Goal: Task Accomplishment & Management: Use online tool/utility

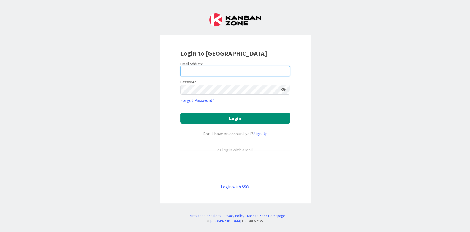
click at [222, 72] on input "email" at bounding box center [236, 71] width 110 height 10
type input "[EMAIL_ADDRESS][PERSON_NAME][DOMAIN_NAME]"
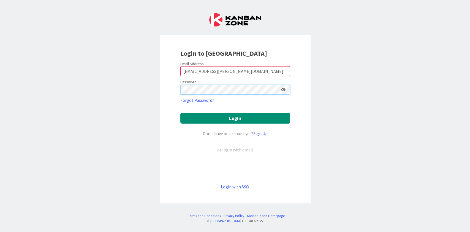
click at [181, 113] on button "Login" at bounding box center [236, 118] width 110 height 11
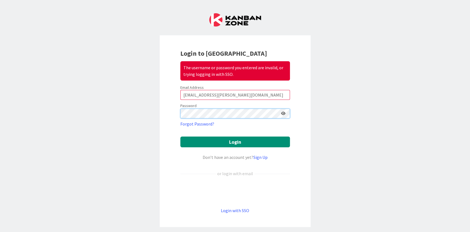
click at [181, 136] on button "Login" at bounding box center [236, 141] width 110 height 11
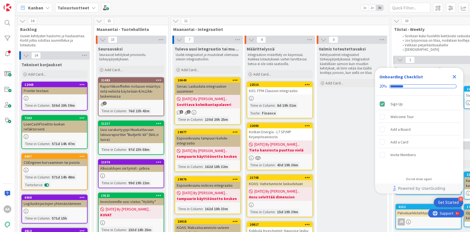
click at [92, 7] on icon at bounding box center [94, 8] width 4 height 4
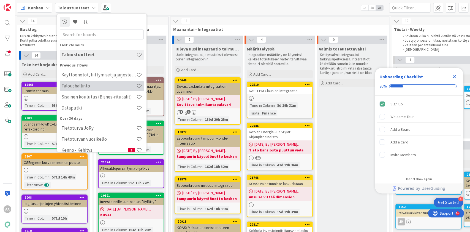
click at [100, 88] on h4 "Taloushallinto" at bounding box center [98, 86] width 75 height 6
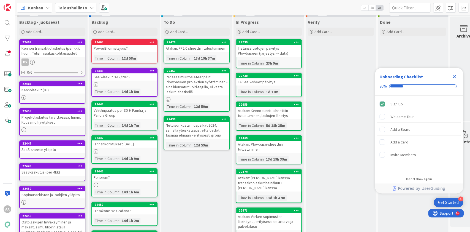
scroll to position [9, 0]
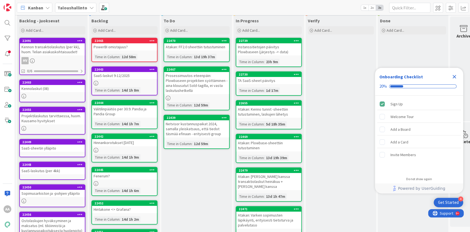
click at [454, 76] on icon "Close Checklist" at bounding box center [455, 77] width 4 height 4
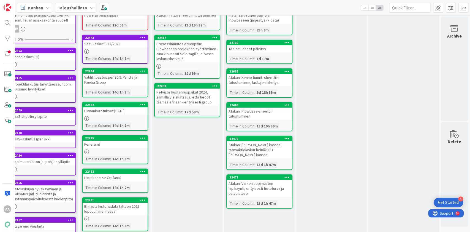
scroll to position [26, 15]
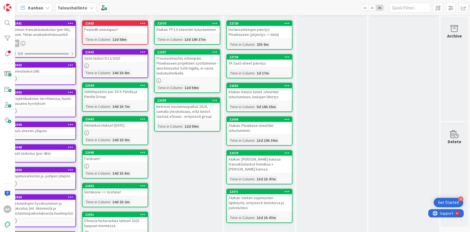
click at [259, 31] on div "Instanssitietojen päivitys Plowbaseen (järjestys -> data)" at bounding box center [259, 32] width 65 height 12
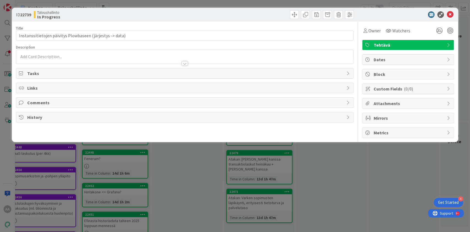
click at [185, 63] on div at bounding box center [185, 63] width 6 height 4
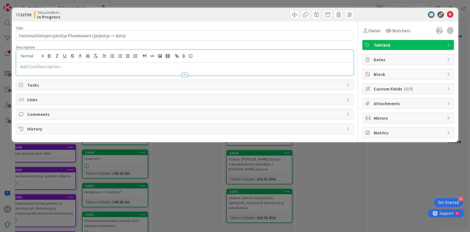
click at [185, 73] on div at bounding box center [185, 75] width 6 height 4
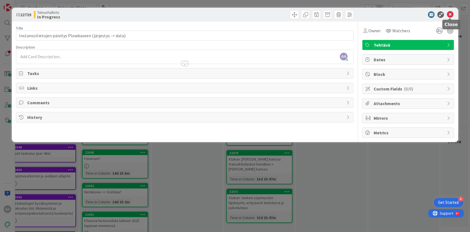
click at [451, 14] on icon at bounding box center [450, 14] width 7 height 7
